Goal: Find specific page/section: Find specific page/section

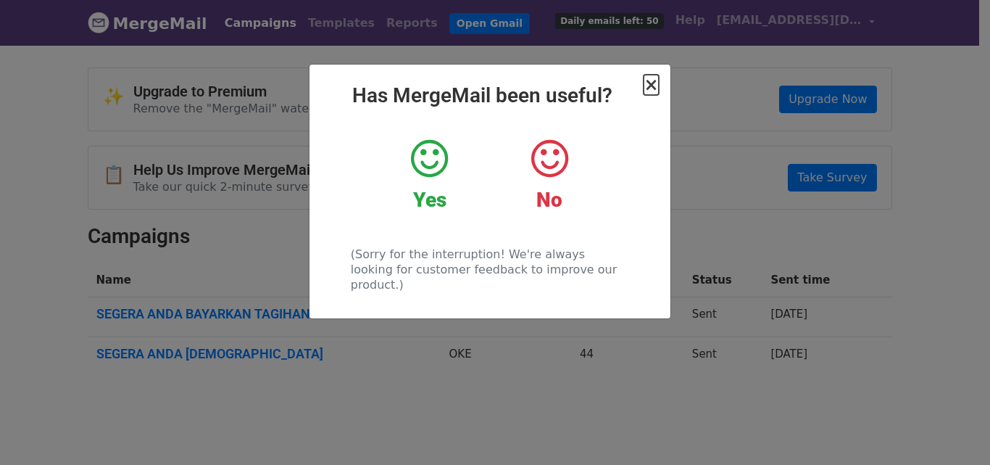
click at [655, 86] on span "×" at bounding box center [651, 85] width 14 height 20
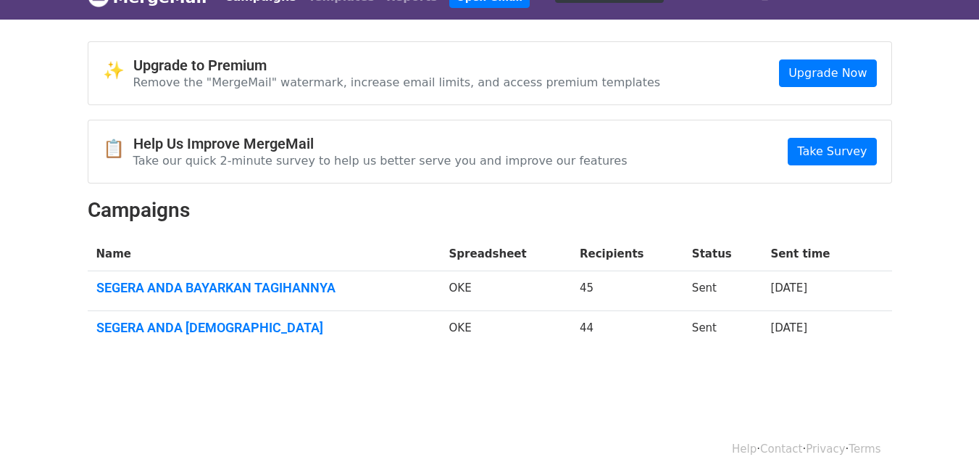
scroll to position [40, 0]
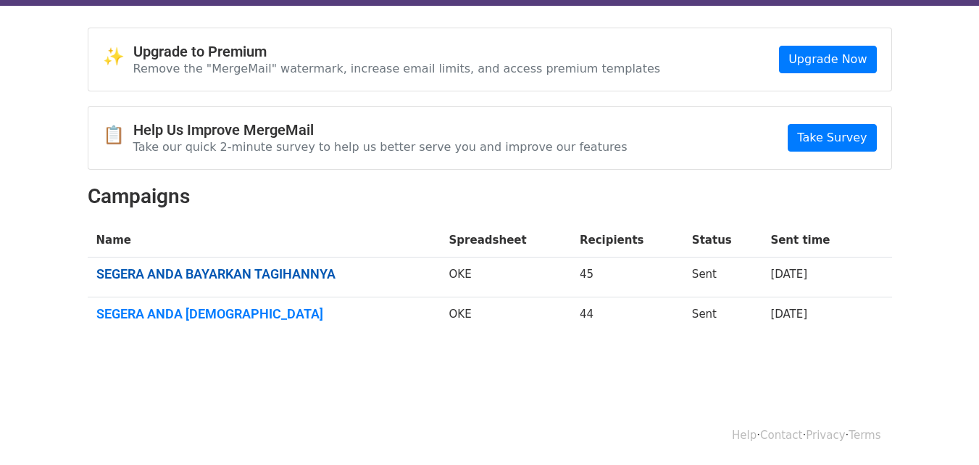
click at [418, 271] on link "SEGERA ANDA BAYARKAN TAGIHANNYA" at bounding box center [264, 274] width 336 height 16
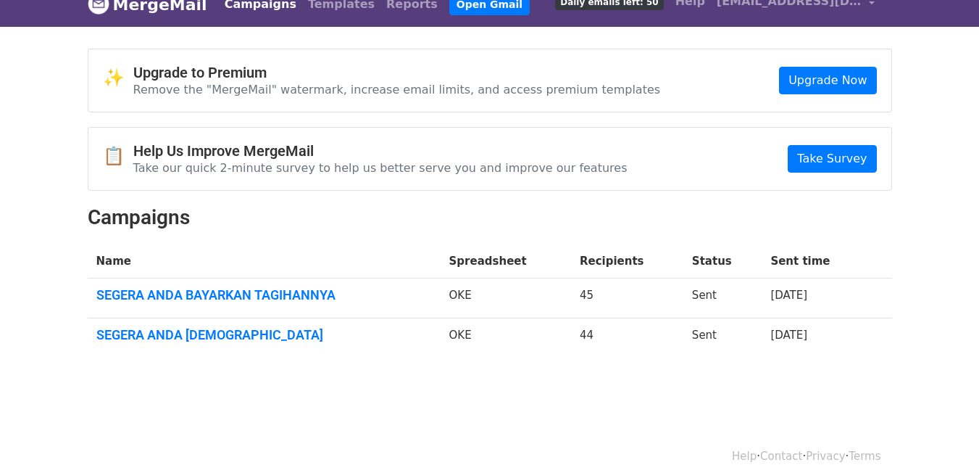
scroll to position [0, 0]
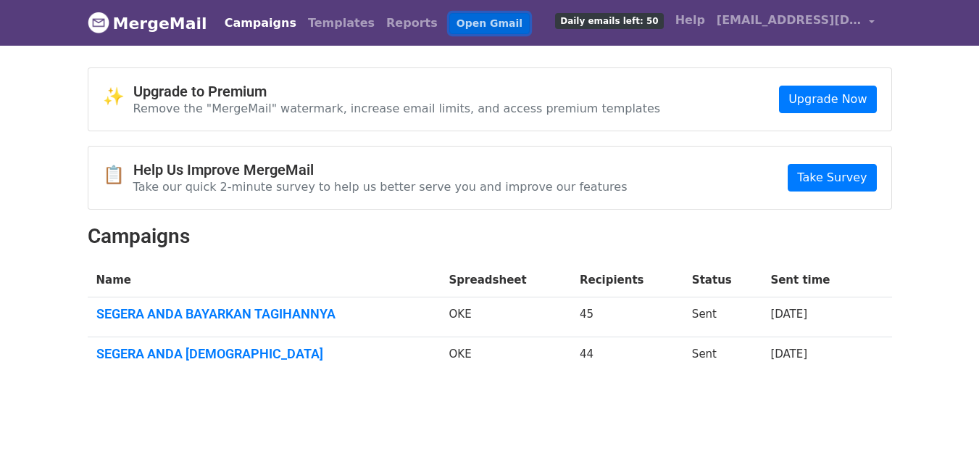
click at [449, 23] on link "Open Gmail" at bounding box center [489, 23] width 80 height 21
